Goal: Obtain resource: Obtain resource

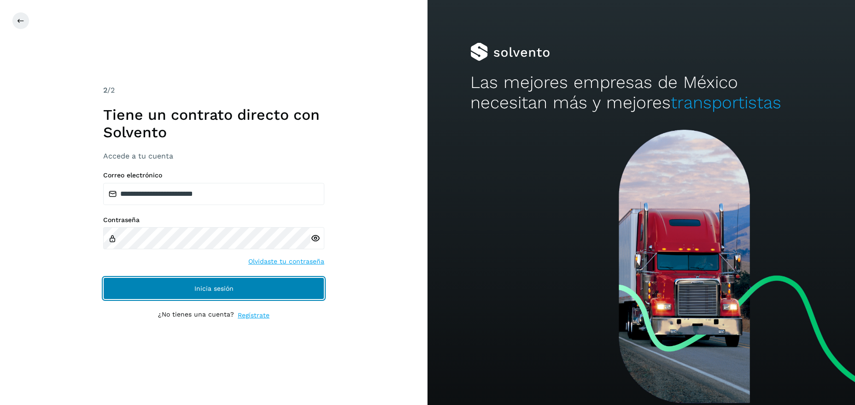
click at [214, 295] on button "Inicia sesión" at bounding box center [213, 288] width 221 height 22
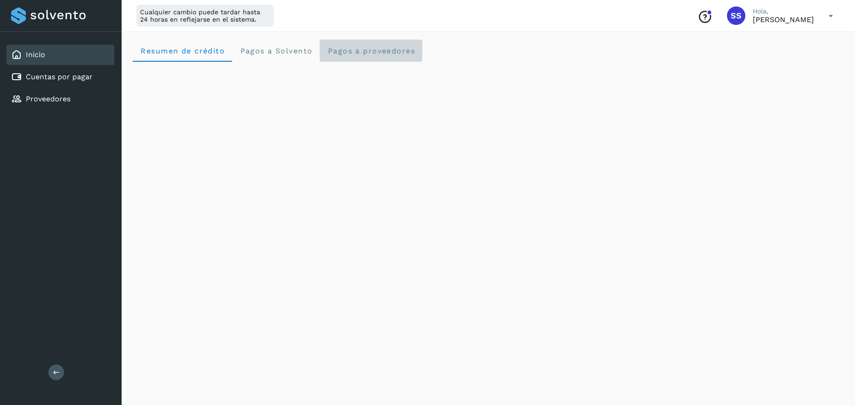
click at [365, 47] on span "Pagos a proveedores" at bounding box center [371, 51] width 88 height 9
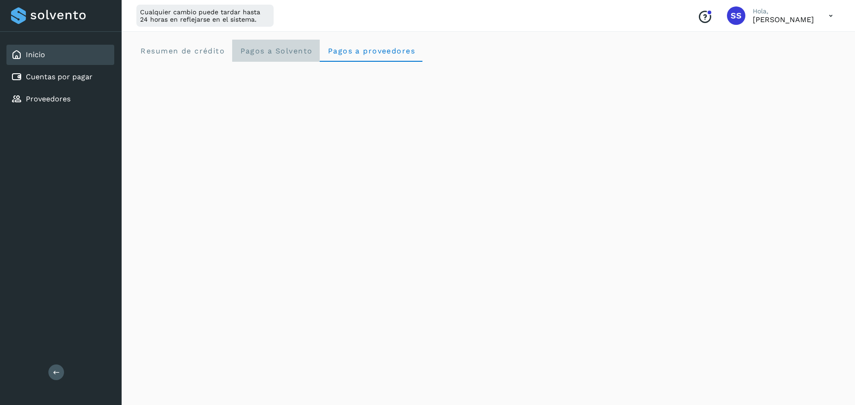
click at [281, 51] on span "Pagos a Solvento" at bounding box center [276, 51] width 73 height 9
click at [204, 51] on span "Resumen de crédito" at bounding box center [182, 51] width 85 height 9
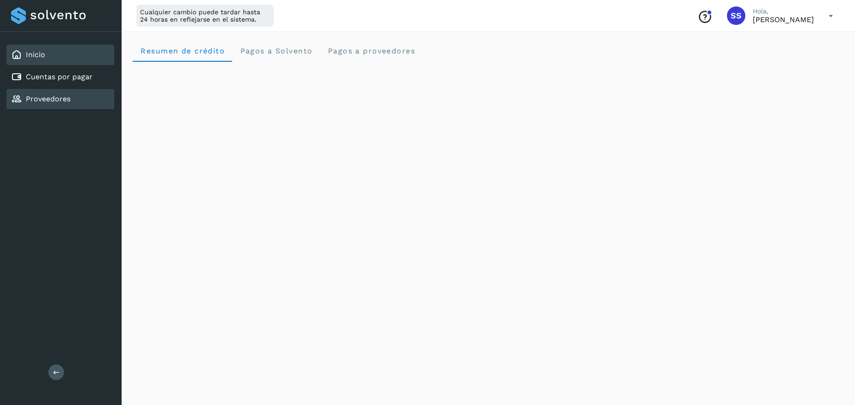
click at [53, 101] on link "Proveedores" at bounding box center [48, 98] width 45 height 9
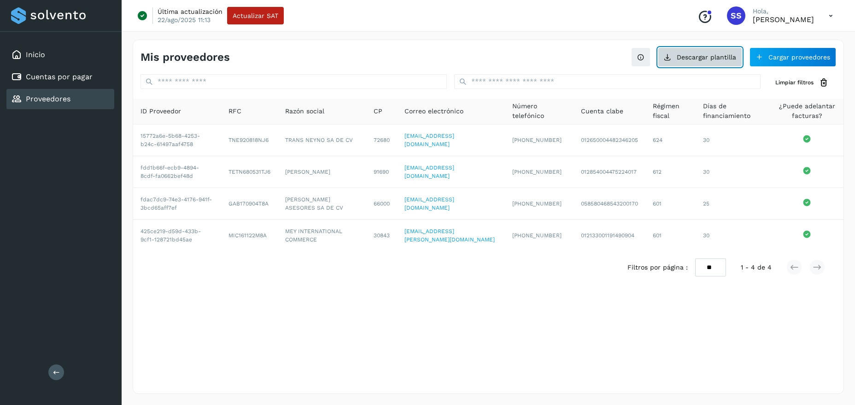
click at [698, 54] on button "Descargar plantilla" at bounding box center [700, 56] width 84 height 19
click at [37, 58] on link "Inicio" at bounding box center [35, 54] width 19 height 9
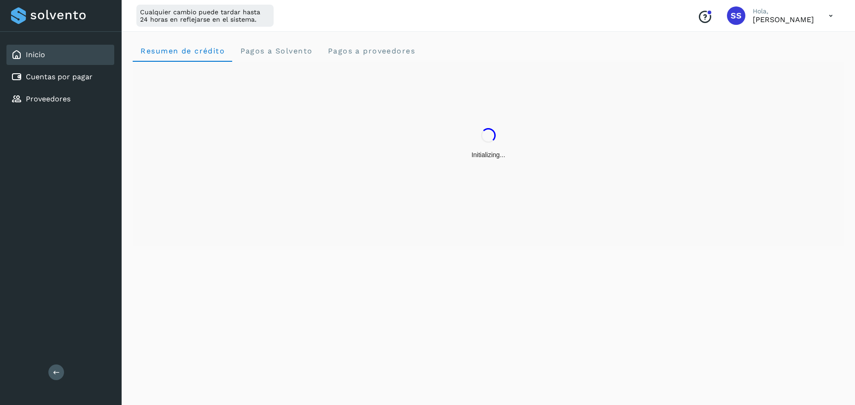
click at [712, 22] on icon "Conoce nuestros beneficios" at bounding box center [705, 17] width 15 height 15
click at [53, 369] on button at bounding box center [56, 372] width 16 height 16
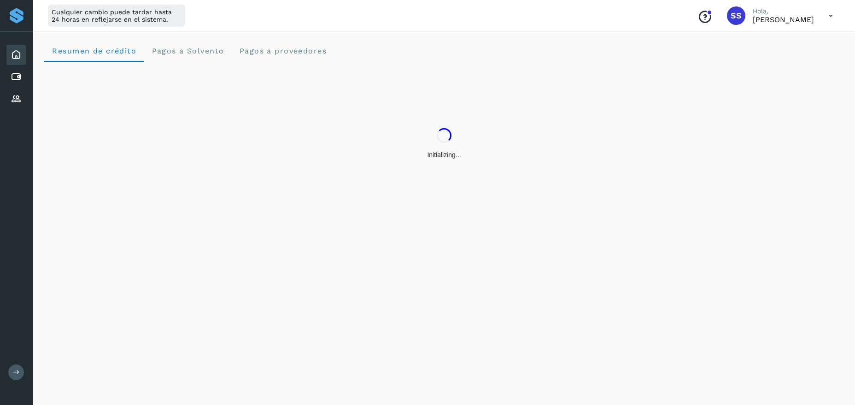
click at [14, 372] on icon at bounding box center [16, 372] width 7 height 7
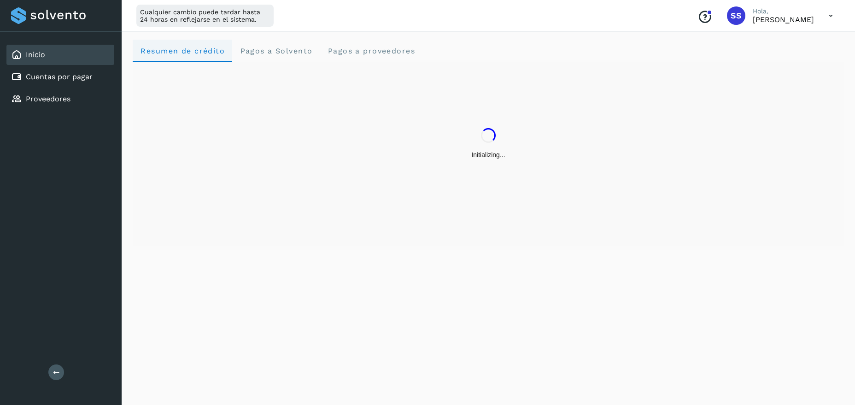
click at [220, 54] on span "Resumen de crédito" at bounding box center [182, 51] width 85 height 9
click at [285, 49] on span "Pagos a Solvento" at bounding box center [276, 51] width 73 height 9
click at [374, 52] on span "Pagos a proveedores" at bounding box center [371, 51] width 88 height 9
click at [829, 18] on icon at bounding box center [831, 15] width 19 height 19
click at [602, 39] on div at bounding box center [427, 202] width 855 height 405
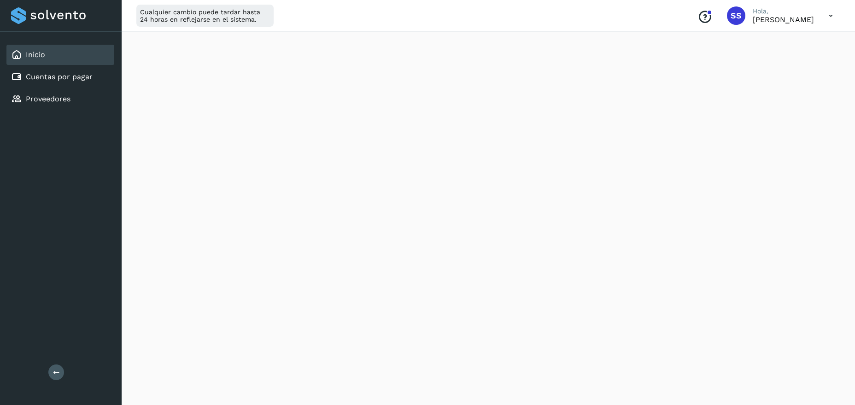
scroll to position [13, 0]
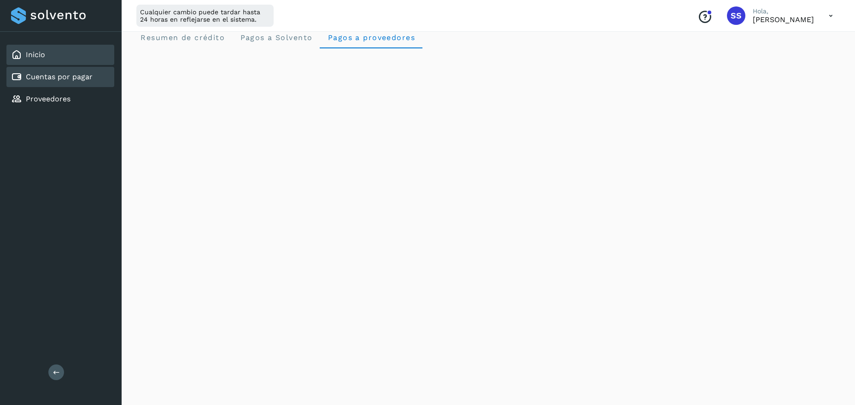
click at [58, 82] on div "Cuentas por pagar" at bounding box center [60, 77] width 108 height 20
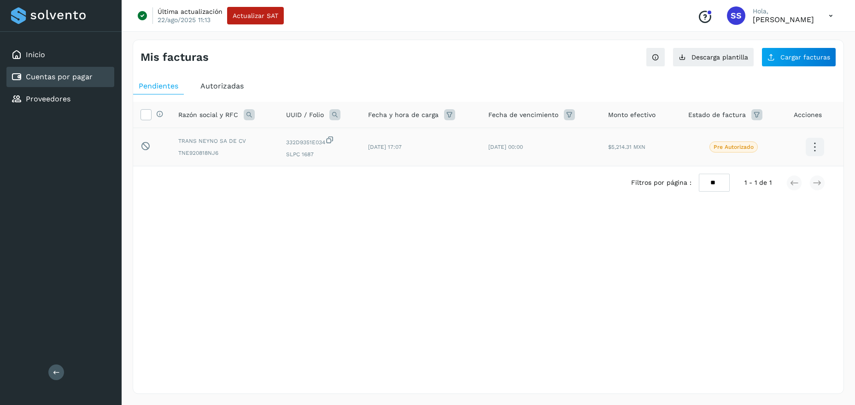
click at [812, 147] on icon at bounding box center [815, 147] width 22 height 22
click at [757, 142] on button "Ver Detalle" at bounding box center [769, 138] width 110 height 18
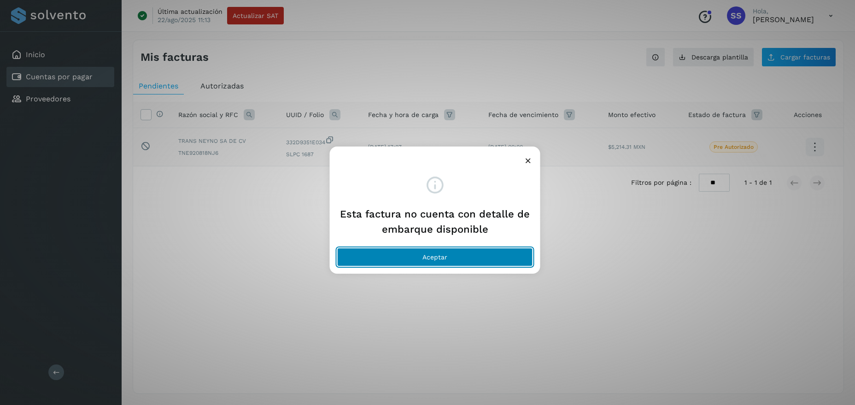
click at [454, 265] on button "Aceptar" at bounding box center [435, 257] width 196 height 18
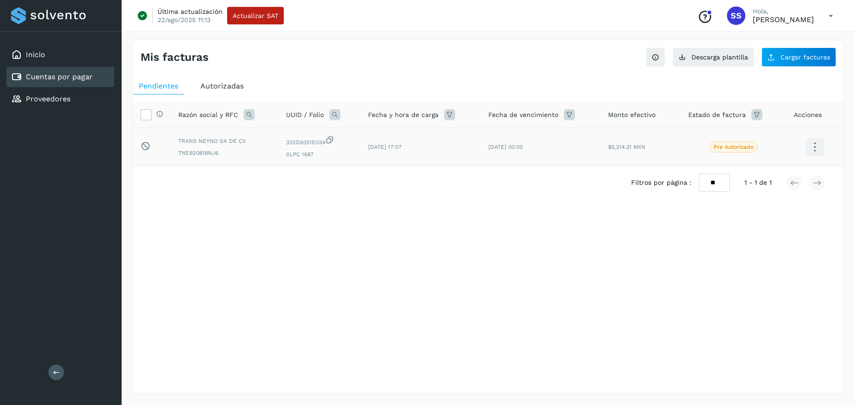
click at [811, 148] on icon at bounding box center [815, 147] width 22 height 22
click at [421, 255] on div at bounding box center [427, 202] width 855 height 405
click at [35, 61] on div "Inicio" at bounding box center [60, 55] width 108 height 20
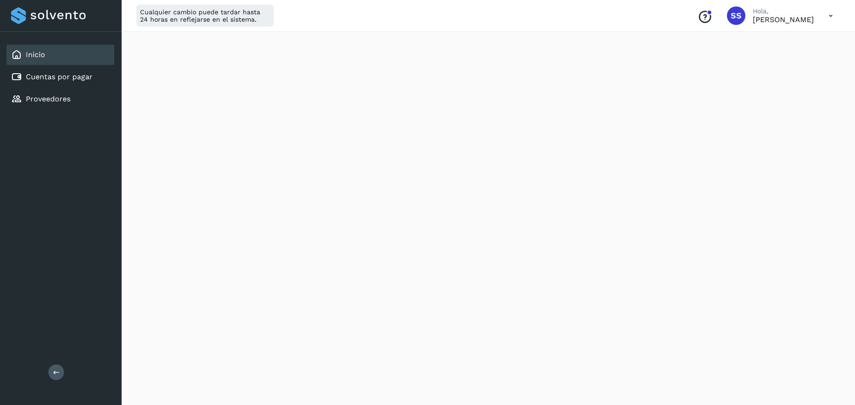
scroll to position [61, 0]
click at [25, 49] on div "Inicio" at bounding box center [60, 55] width 108 height 20
click at [38, 58] on link "Inicio" at bounding box center [35, 54] width 19 height 9
click at [837, 16] on icon at bounding box center [831, 15] width 19 height 19
click at [775, 54] on div "Cerrar sesión" at bounding box center [785, 60] width 110 height 18
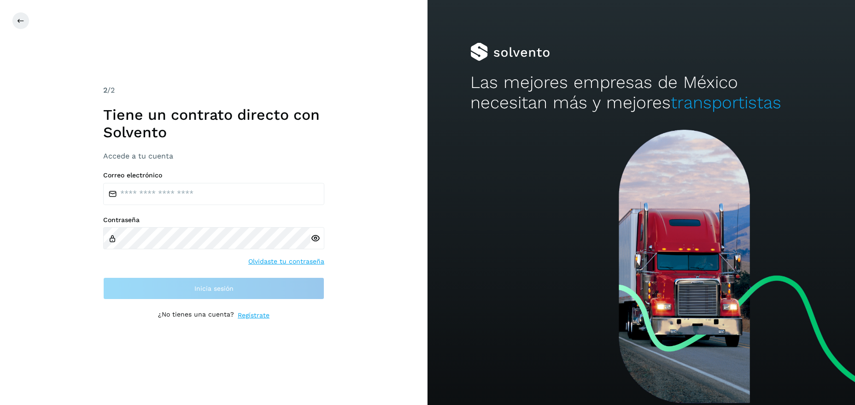
type input "**********"
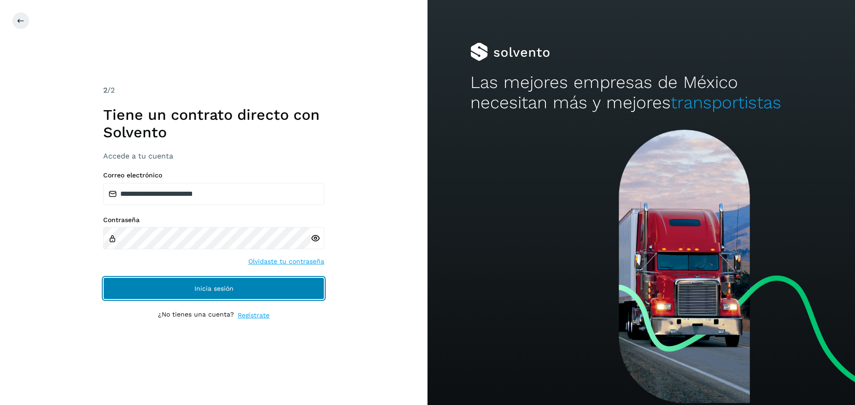
click at [194, 289] on button "Inicia sesión" at bounding box center [213, 288] width 221 height 22
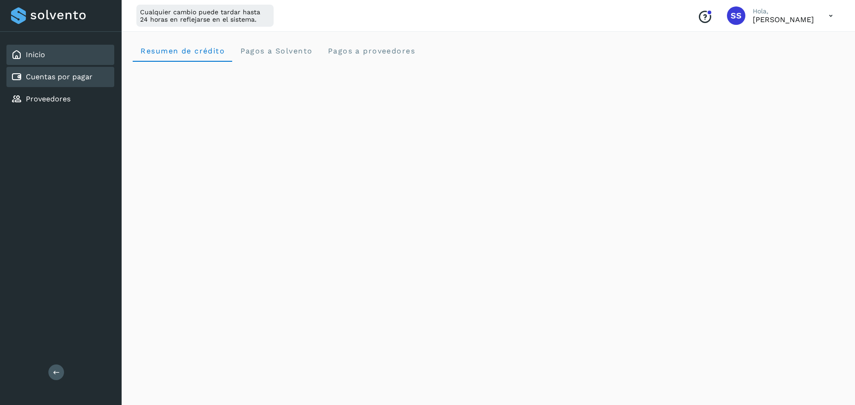
click at [75, 82] on div "Cuentas por pagar" at bounding box center [60, 77] width 108 height 20
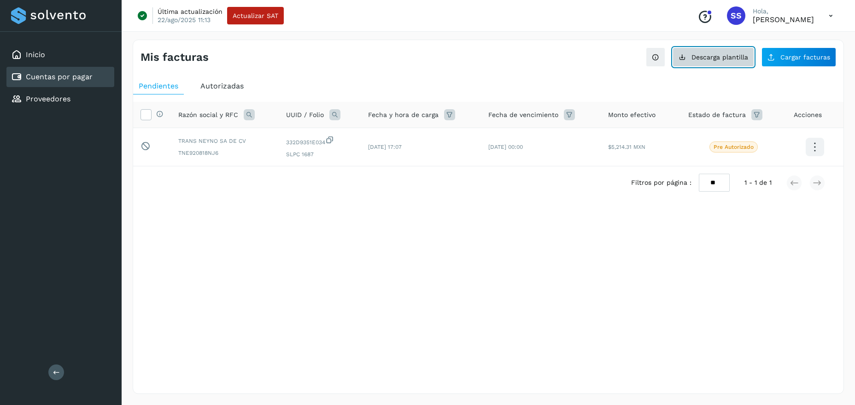
click at [714, 56] on span "Descarga plantilla" at bounding box center [720, 57] width 57 height 6
click at [835, 13] on icon at bounding box center [831, 15] width 19 height 19
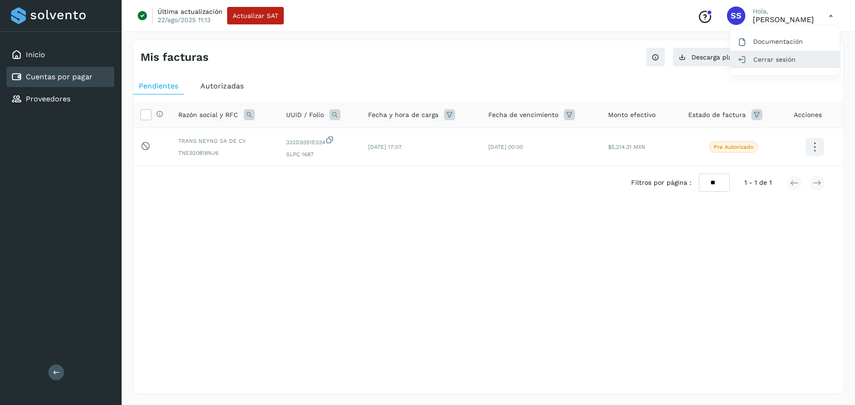
click at [771, 62] on div "Cerrar sesión" at bounding box center [785, 60] width 110 height 18
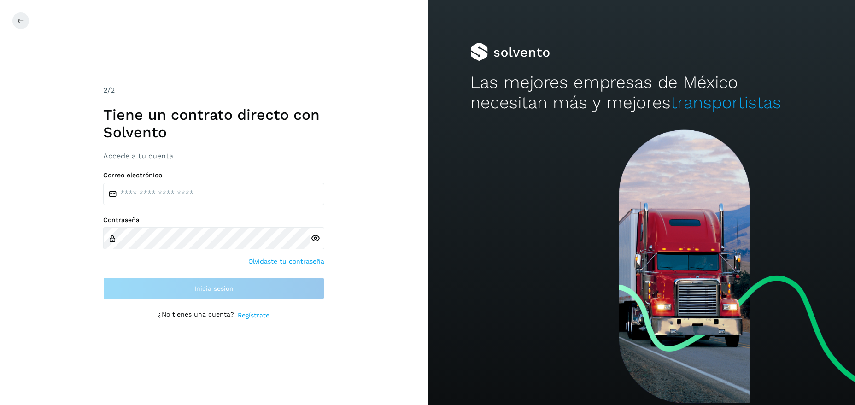
type input "**********"
